Goal: Check status: Check status

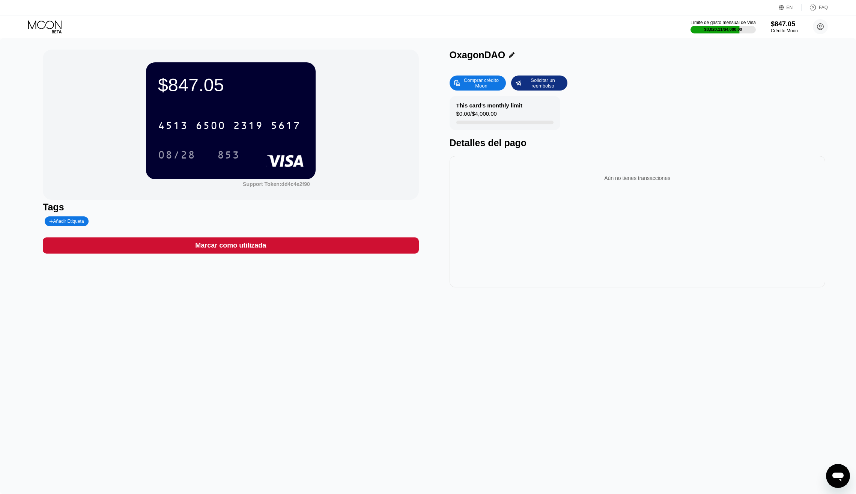
click at [50, 29] on icon at bounding box center [45, 26] width 35 height 13
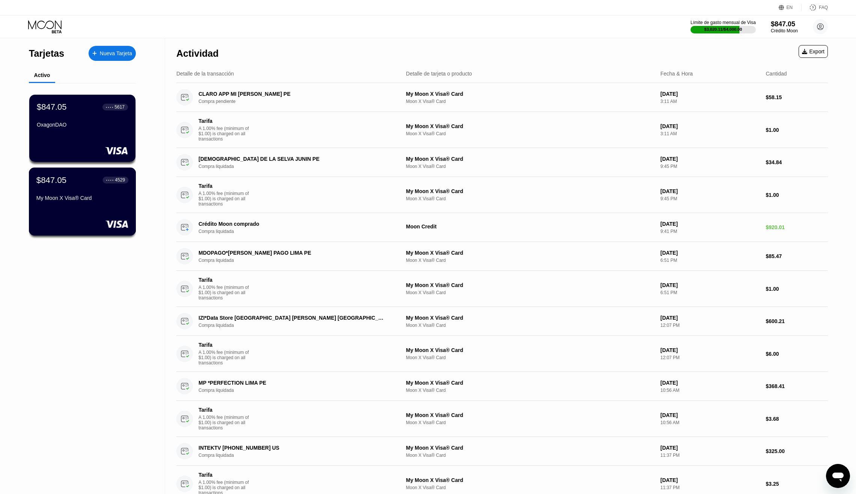
click at [105, 201] on div "My Moon X Visa® Card" at bounding box center [82, 198] width 92 height 6
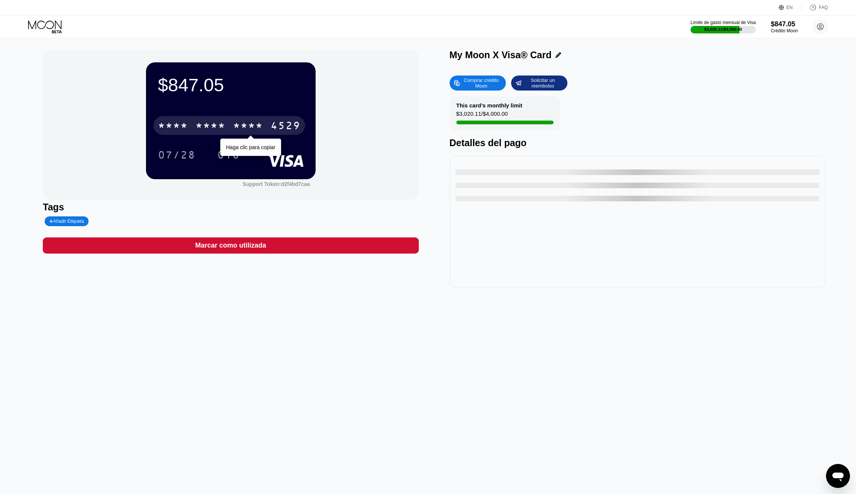
click at [248, 122] on div "* * * *" at bounding box center [248, 126] width 30 height 12
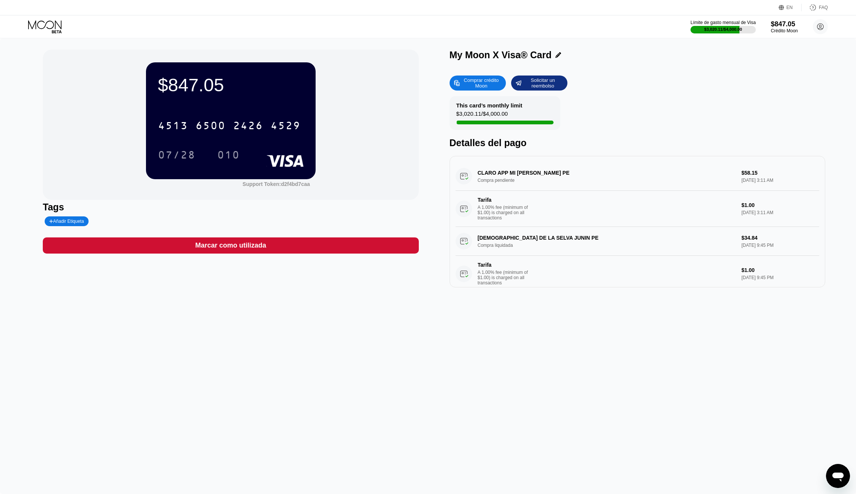
click at [262, 301] on div "$847.05 4513 6500 2426 4529 07/28 010 Support Token: d2f4bd7caa Tags Añadir Eti…" at bounding box center [428, 265] width 856 height 455
